Goal: Task Accomplishment & Management: Manage account settings

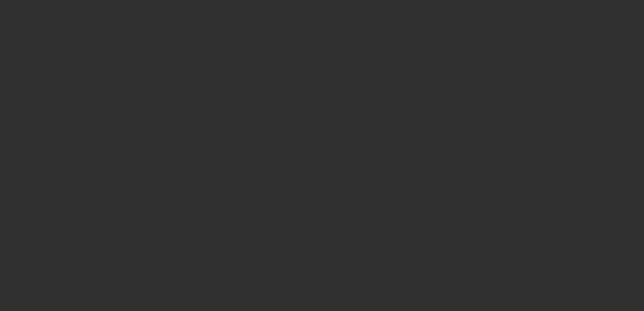
click at [201, 93] on div at bounding box center [322, 155] width 644 height 311
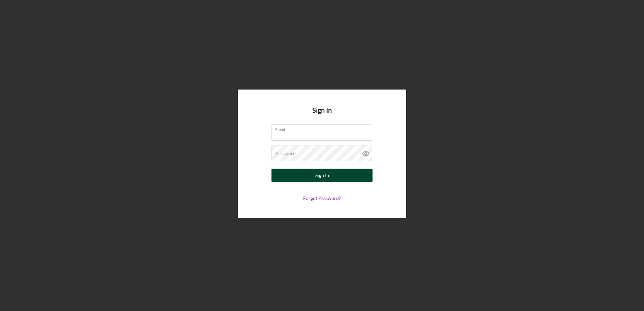
type input "[EMAIL_ADDRESS][DOMAIN_NAME]"
click at [337, 180] on button "Sign In" at bounding box center [322, 175] width 101 height 13
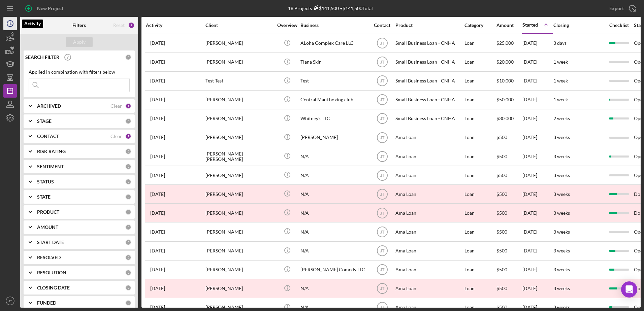
click at [7, 26] on circle "button" at bounding box center [10, 24] width 6 height 6
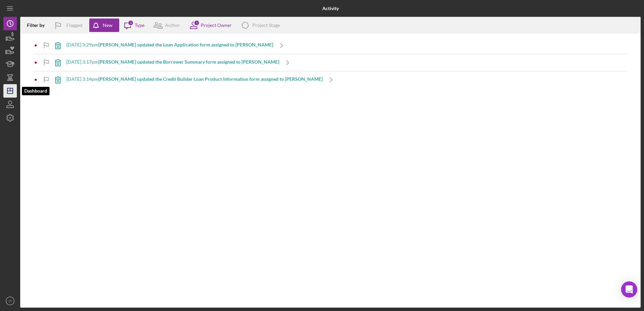
click at [10, 89] on line "button" at bounding box center [10, 89] width 0 height 3
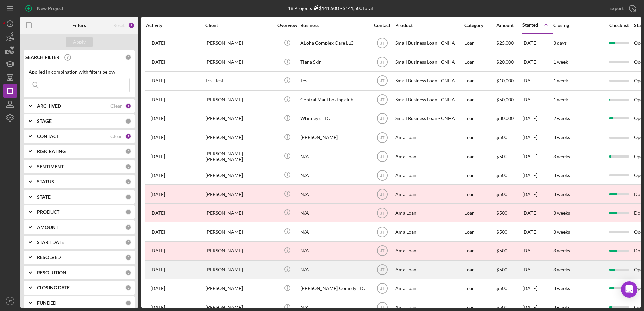
scroll to position [74, 0]
